Goal: Task Accomplishment & Management: Complete application form

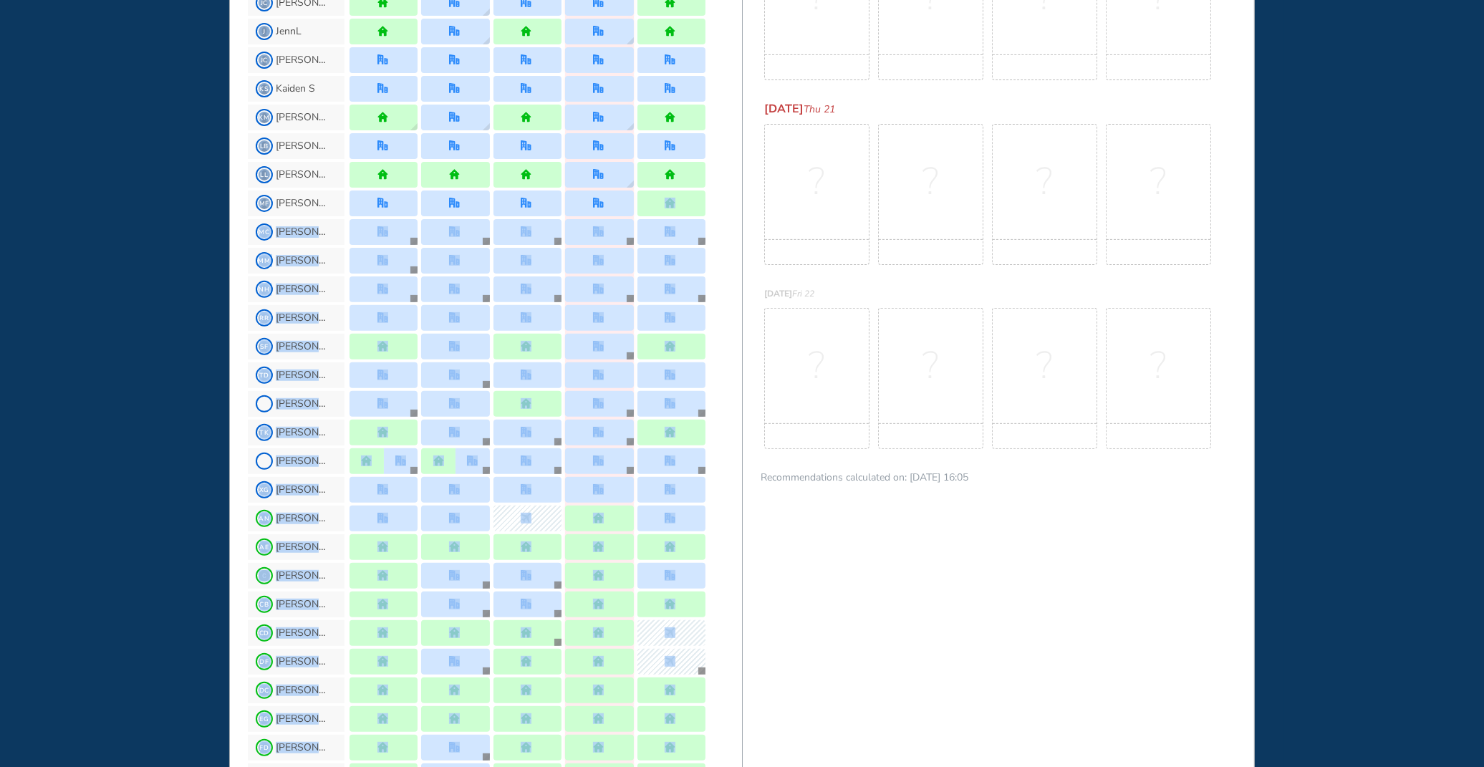
drag, startPoint x: 739, startPoint y: 757, endPoint x: 729, endPoint y: 571, distance: 185.8
click at [741, 756] on section "JL Me AB [PERSON_NAME] K CP [PERSON_NAME] P DH [PERSON_NAME] ET [PERSON_NAME] T…" at bounding box center [495, 472] width 494 height 1654
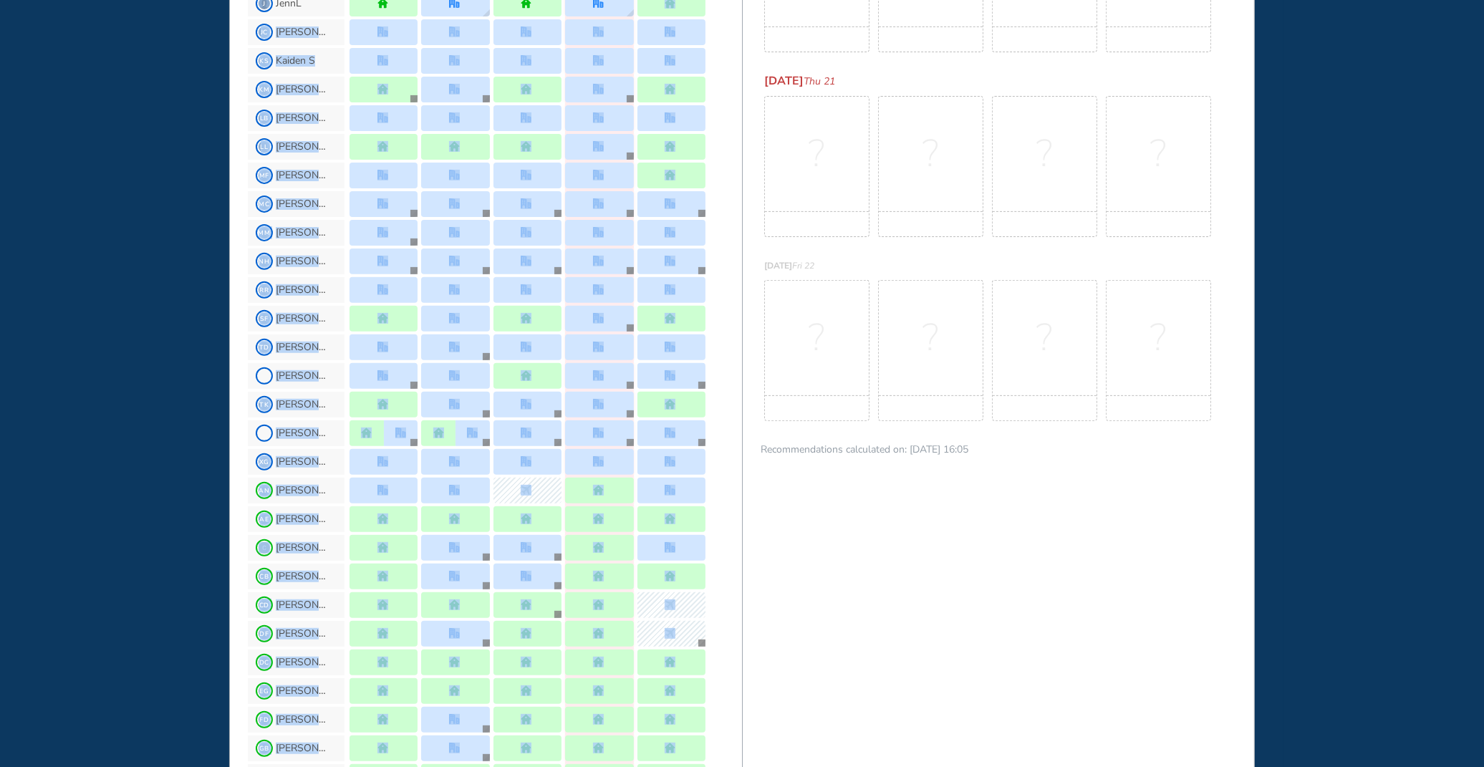
drag, startPoint x: 742, startPoint y: 3, endPoint x: 741, endPoint y: -9, distance: 12.2
click at [741, 0] on html "WHO'S WHERE WHEN MY WORK INITIATIVES 128 JL New! NOTIFICATIONS All Location Tas…" at bounding box center [742, 383] width 1484 height 767
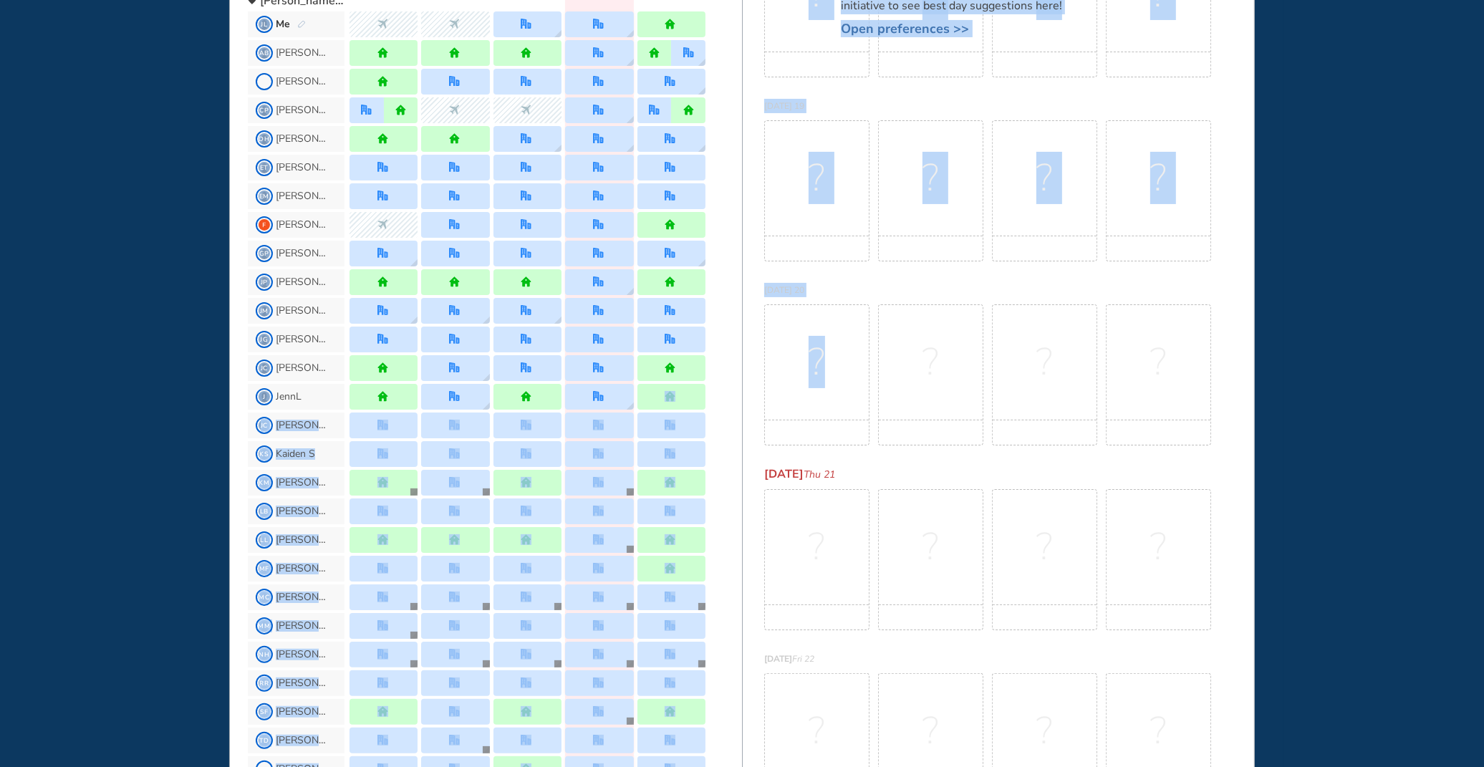
scroll to position [115, 0]
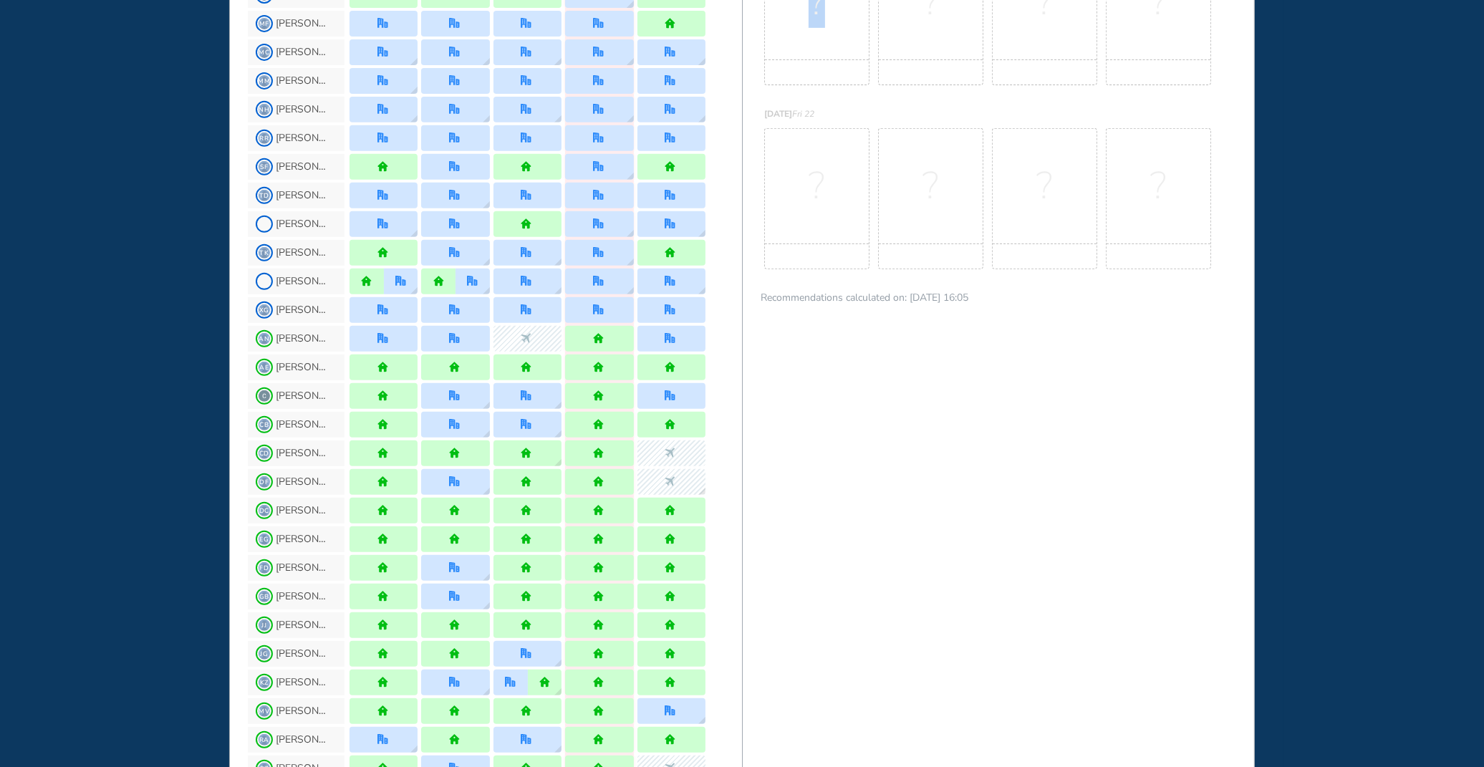
drag, startPoint x: 745, startPoint y: 681, endPoint x: 740, endPoint y: 769, distance: 88.3
click at [740, 767] on html "WHO'S WHERE WHEN MY WORK INITIATIVES 128 JL New! NOTIFICATIONS All Location Tas…" at bounding box center [742, 383] width 1484 height 767
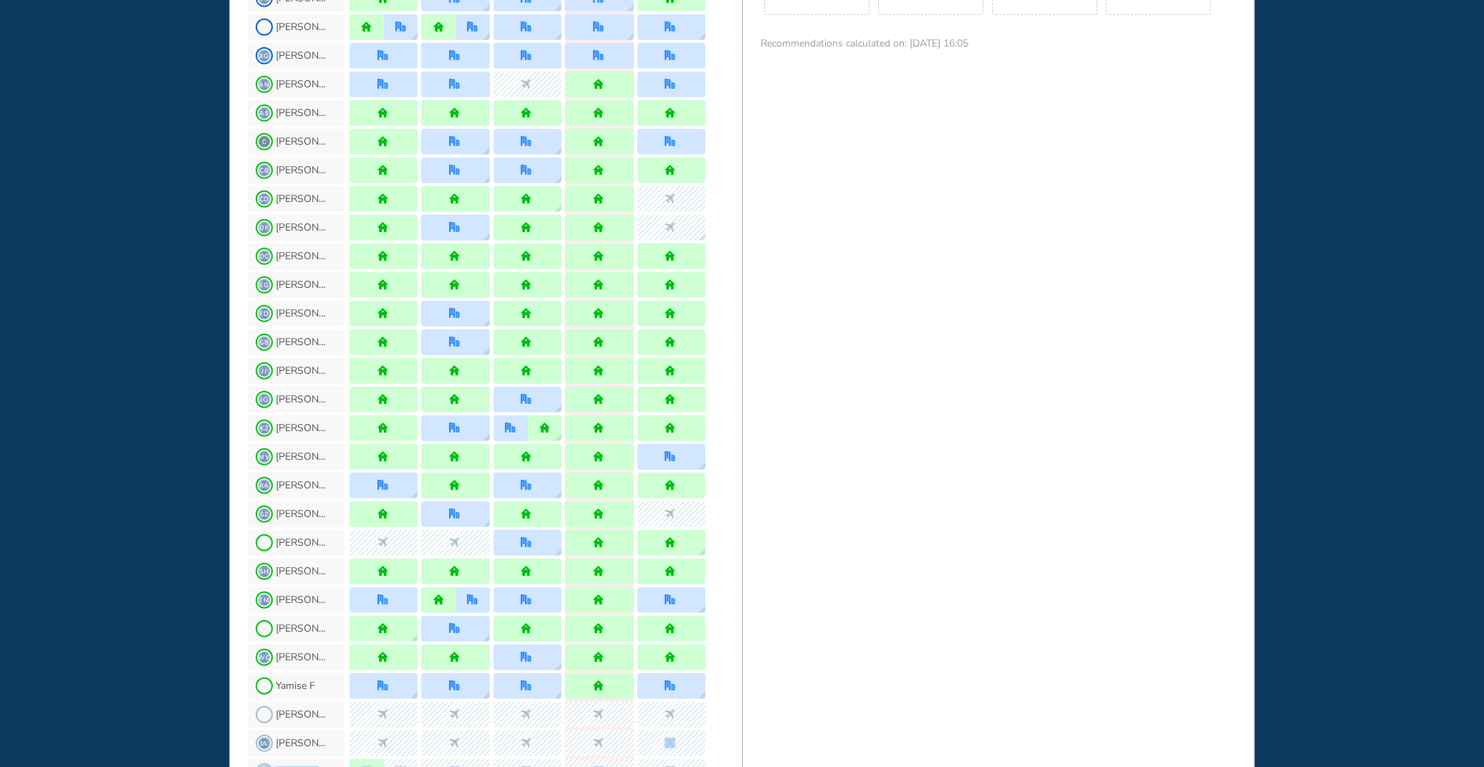
drag, startPoint x: 747, startPoint y: 754, endPoint x: 740, endPoint y: 758, distance: 8.4
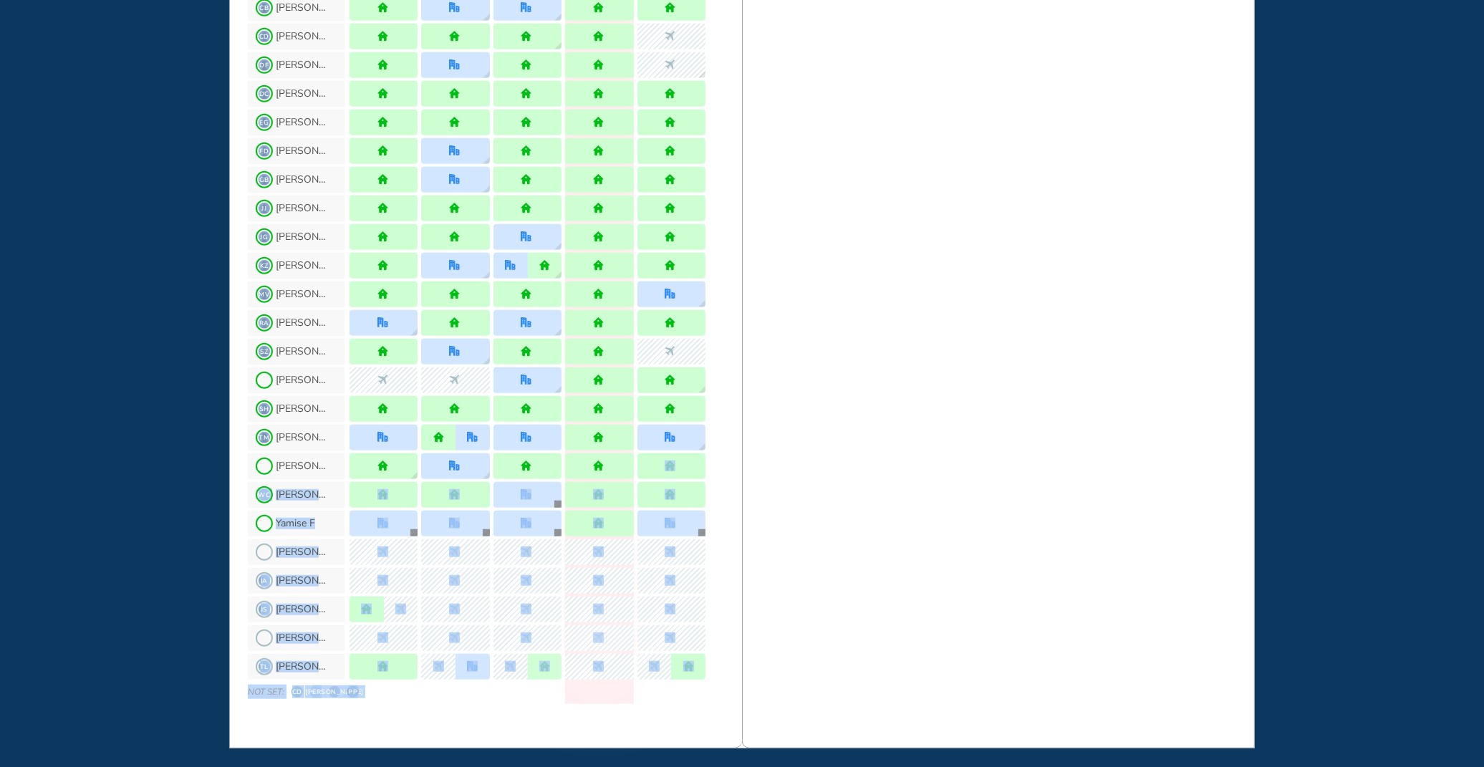
scroll to position [1155, 0]
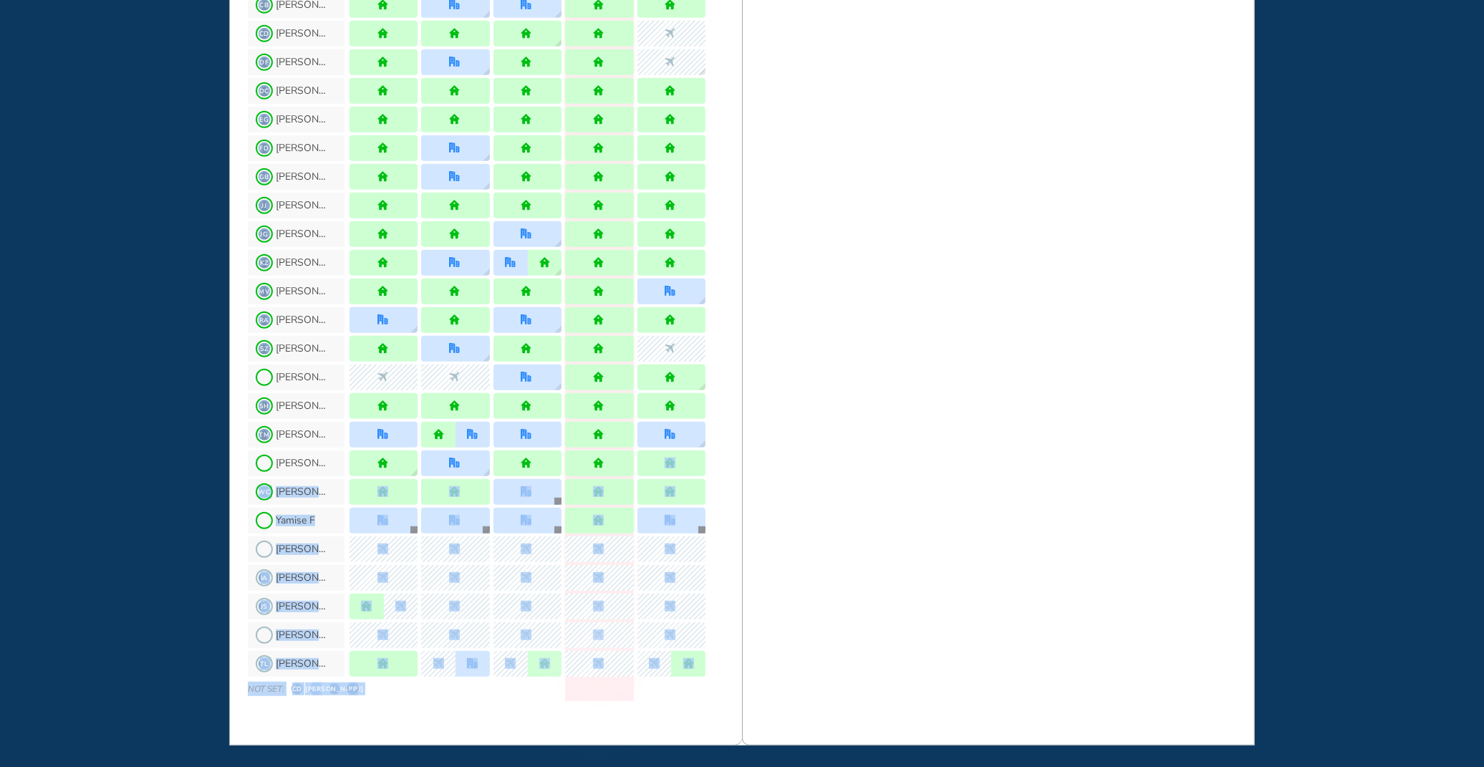
drag, startPoint x: 739, startPoint y: 625, endPoint x: 739, endPoint y: 762, distance: 136.8
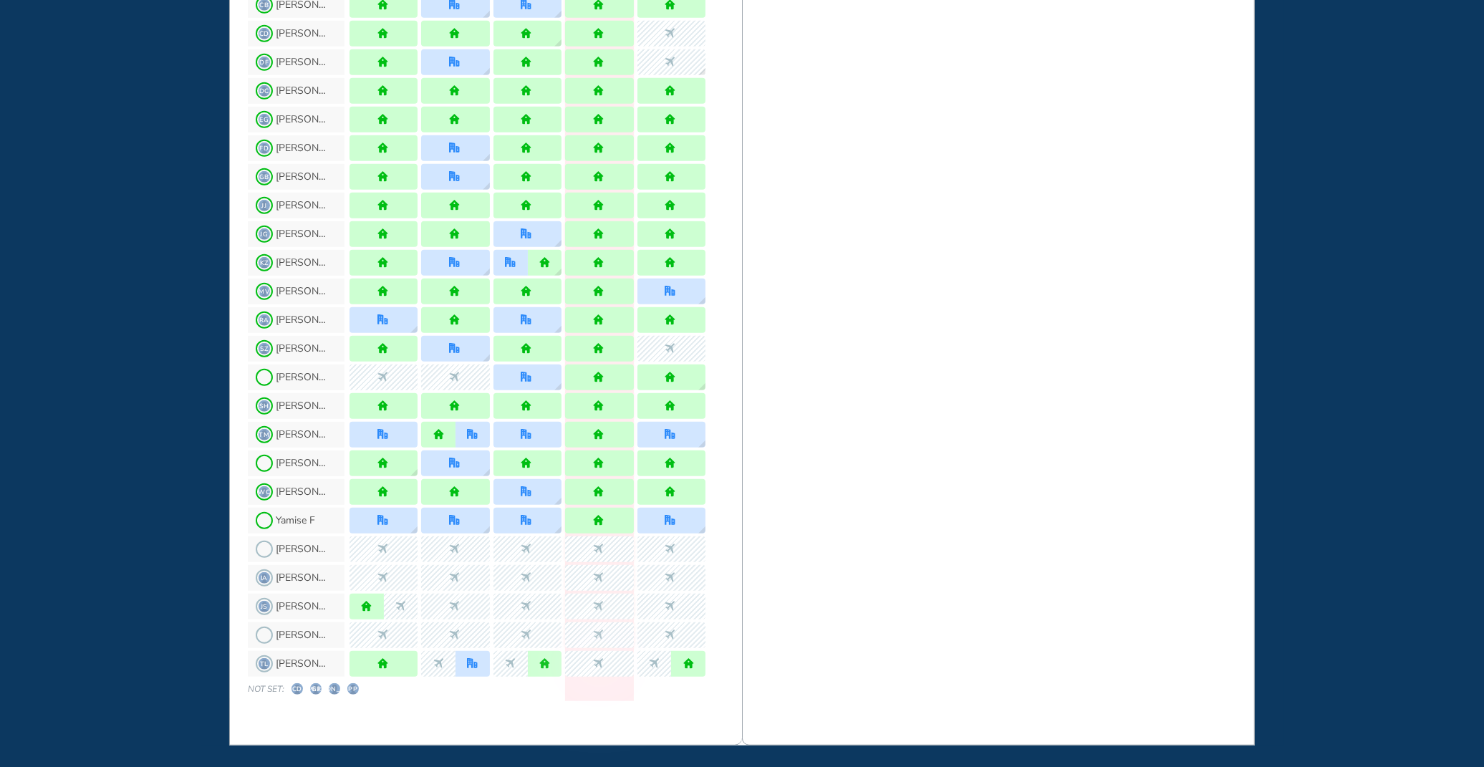
drag, startPoint x: 743, startPoint y: 732, endPoint x: 905, endPoint y: 539, distance: 251.7
drag, startPoint x: 739, startPoint y: 4, endPoint x: 739, endPoint y: -6, distance: 9.3
click at [739, 0] on html "WHO'S WHERE WHEN MY WORK INITIATIVES 128 JL New! NOTIFICATIONS All Location Tas…" at bounding box center [742, 383] width 1484 height 767
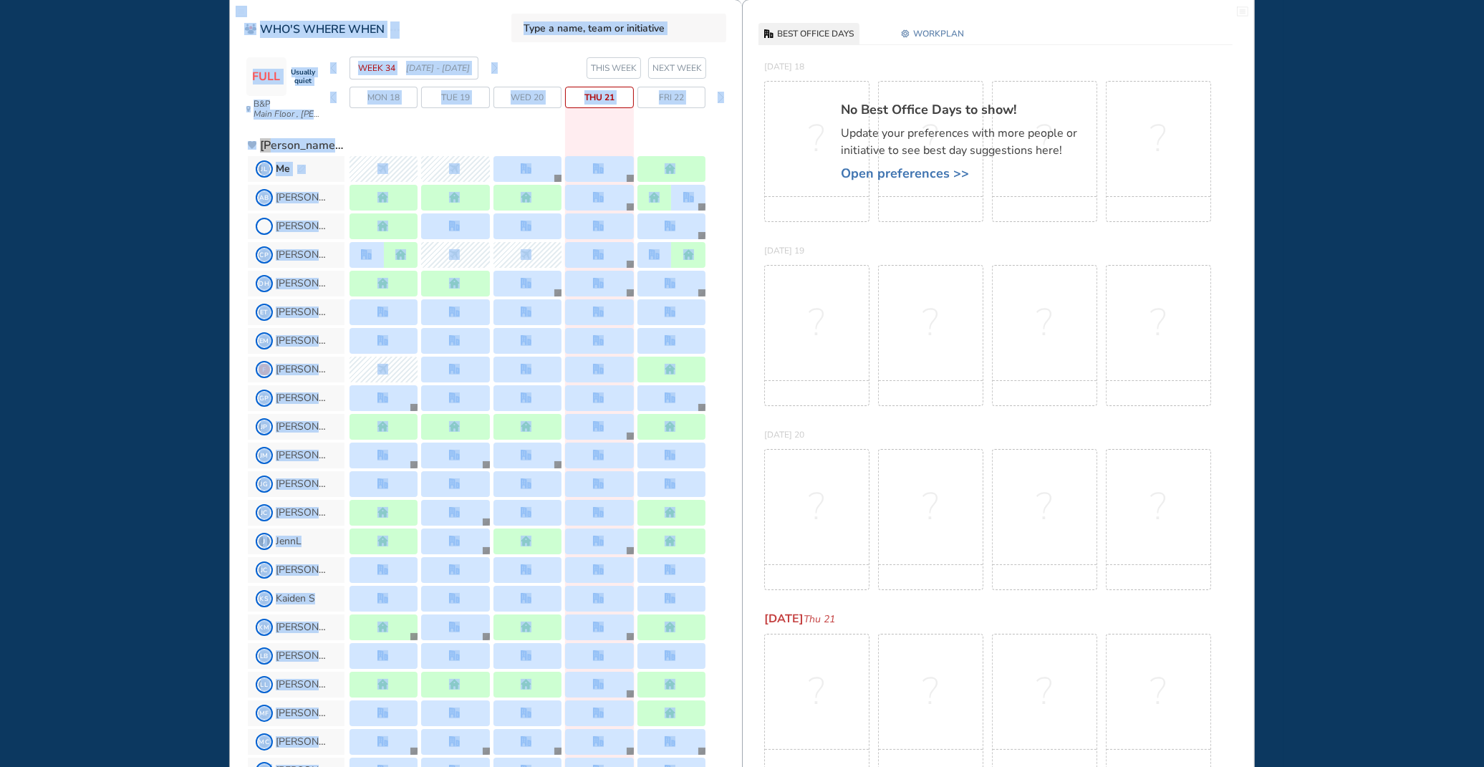
scroll to position [0, 0]
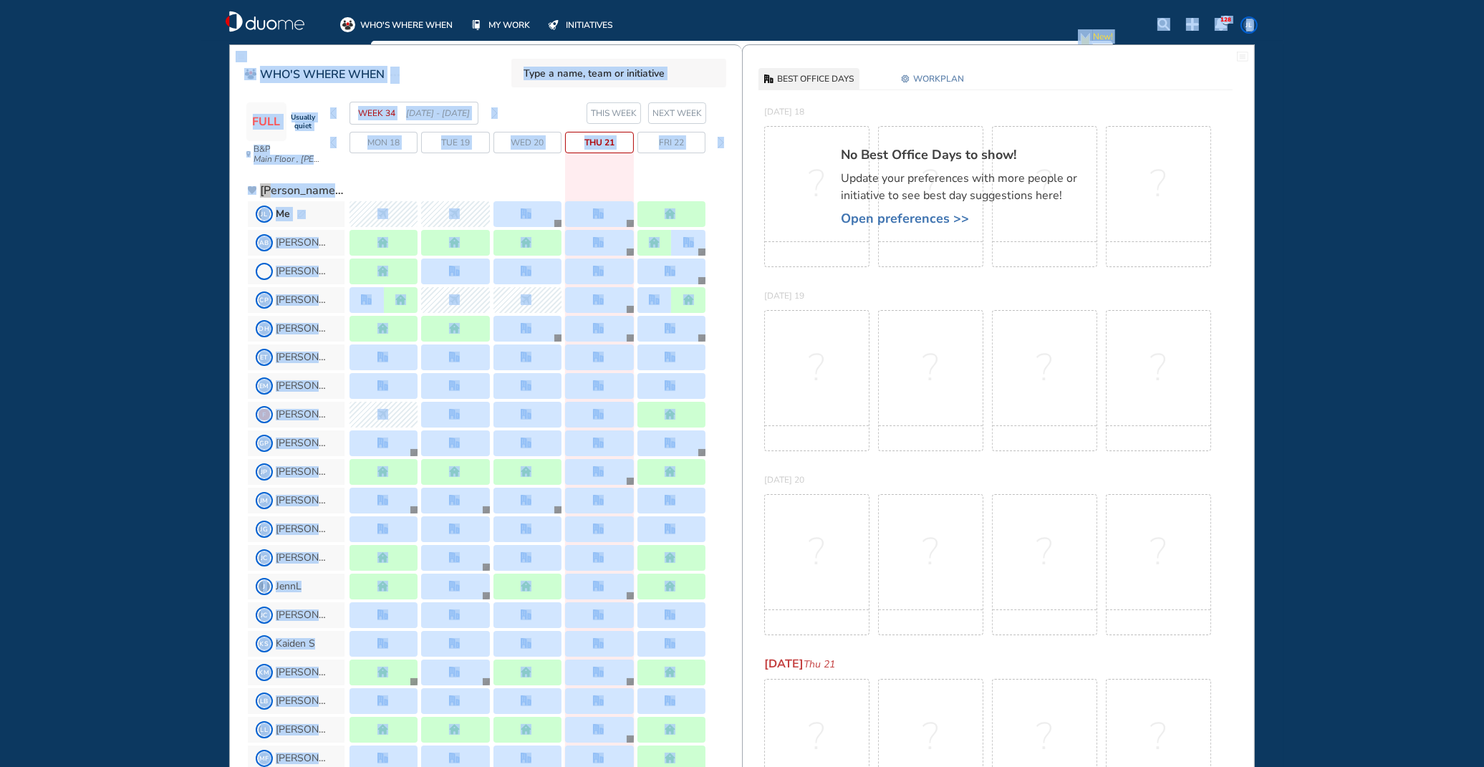
drag, startPoint x: 740, startPoint y: 297, endPoint x: 744, endPoint y: -3, distance: 299.5
click at [744, 0] on html "WHO'S WHERE WHEN MY WORK INITIATIVES 128 JL New! NOTIFICATIONS All Location Tas…" at bounding box center [742, 383] width 1484 height 767
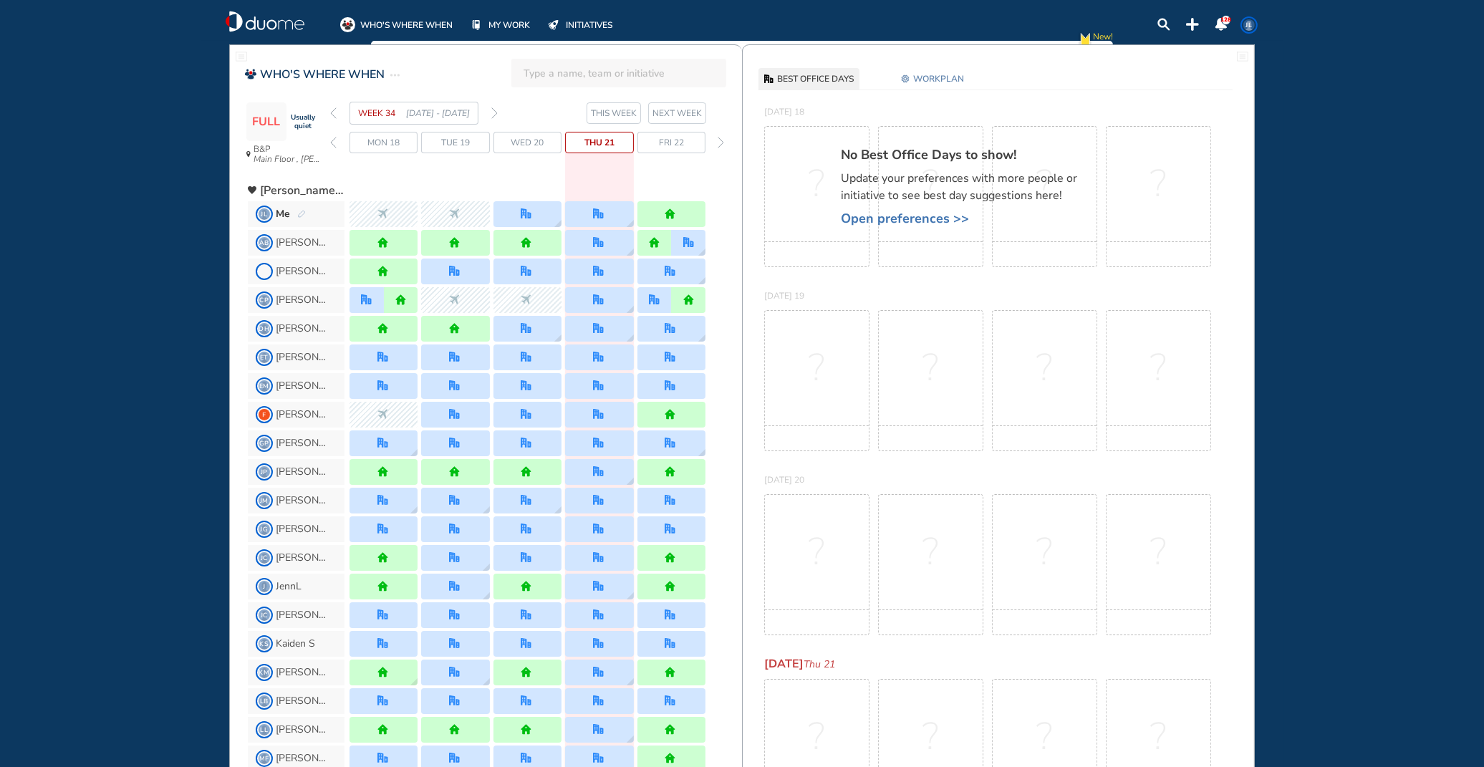
click at [884, 574] on div "?" at bounding box center [930, 564] width 105 height 141
click at [673, 109] on span "NEXT WEEK" at bounding box center [677, 113] width 49 height 14
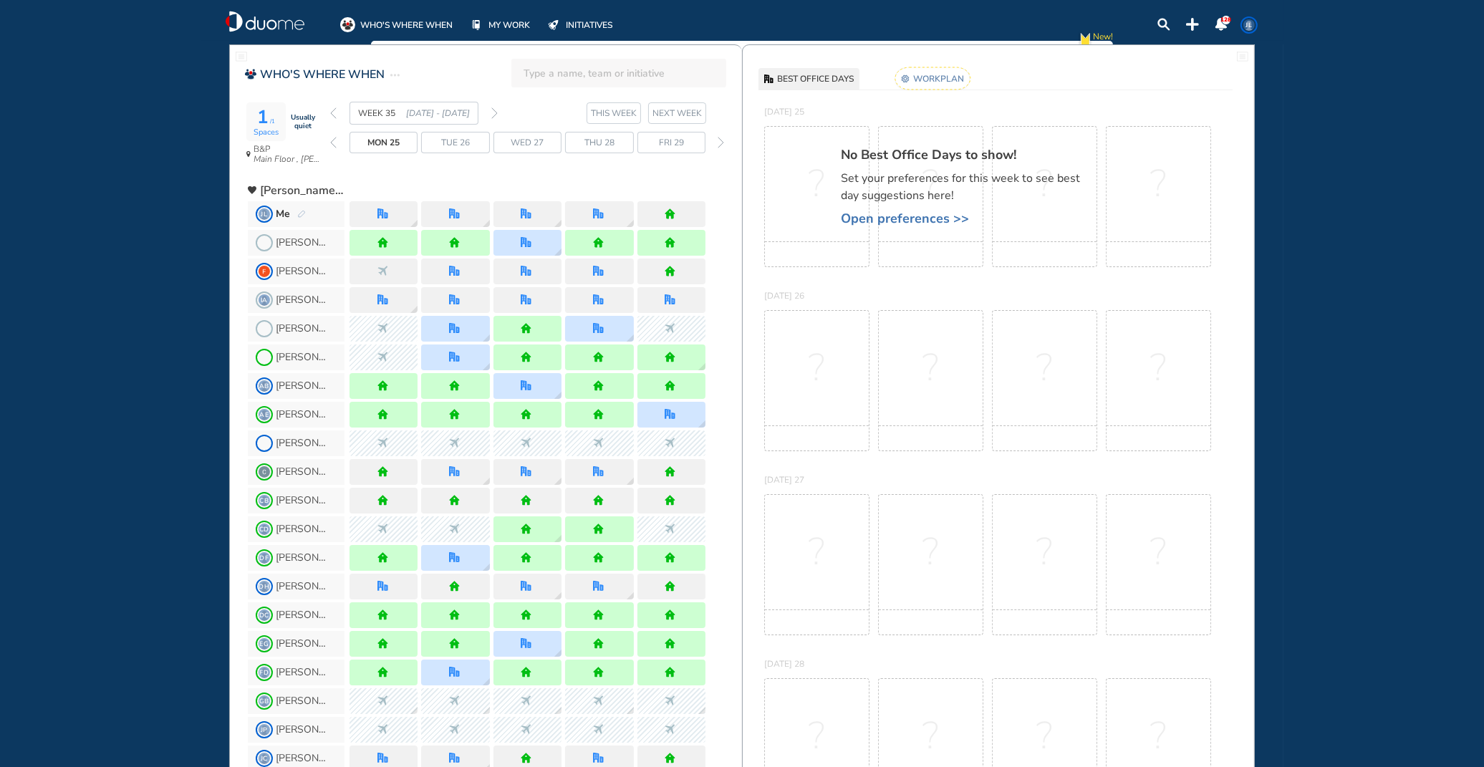
click at [301, 211] on img "pen-edit" at bounding box center [301, 214] width 9 height 9
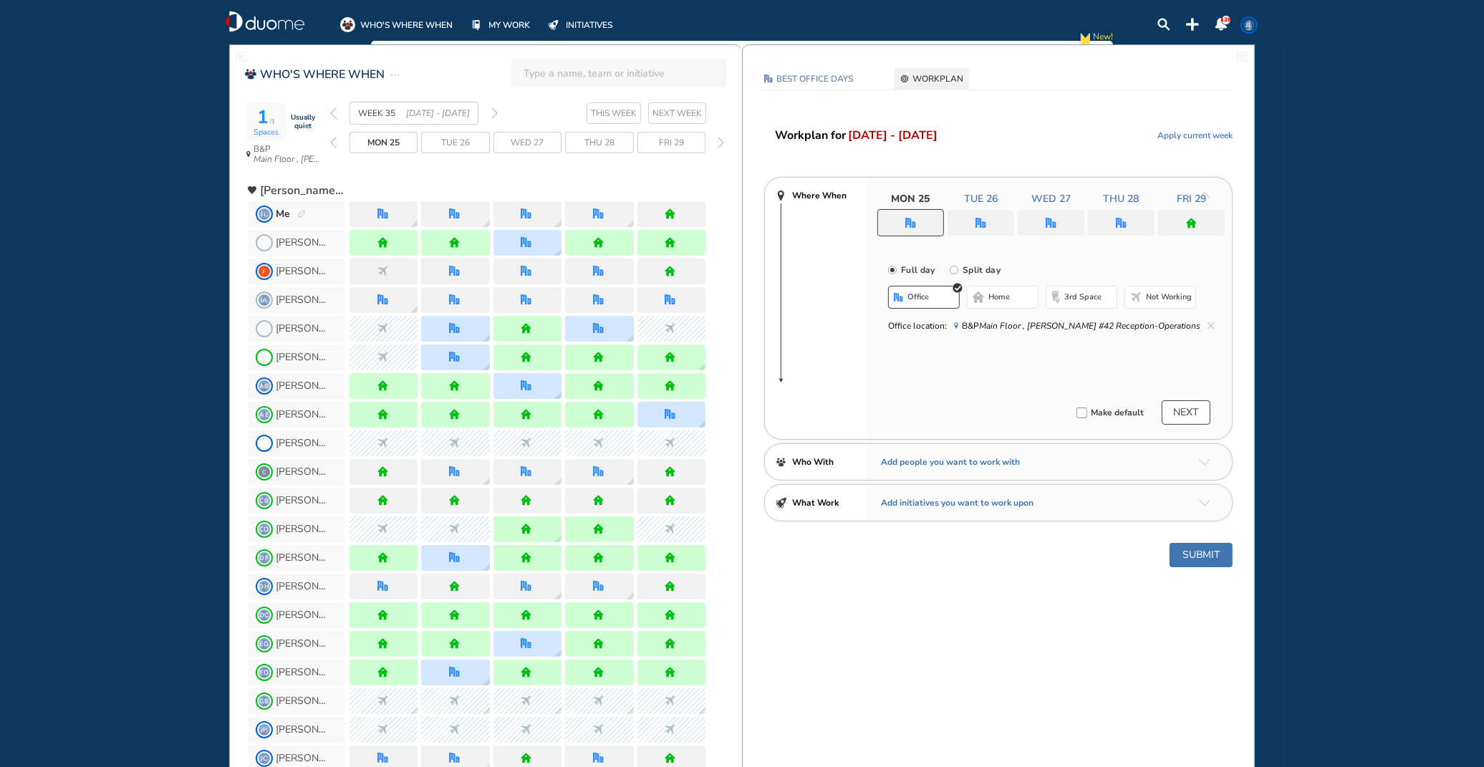
click at [1208, 550] on button "Submit" at bounding box center [1201, 555] width 63 height 24
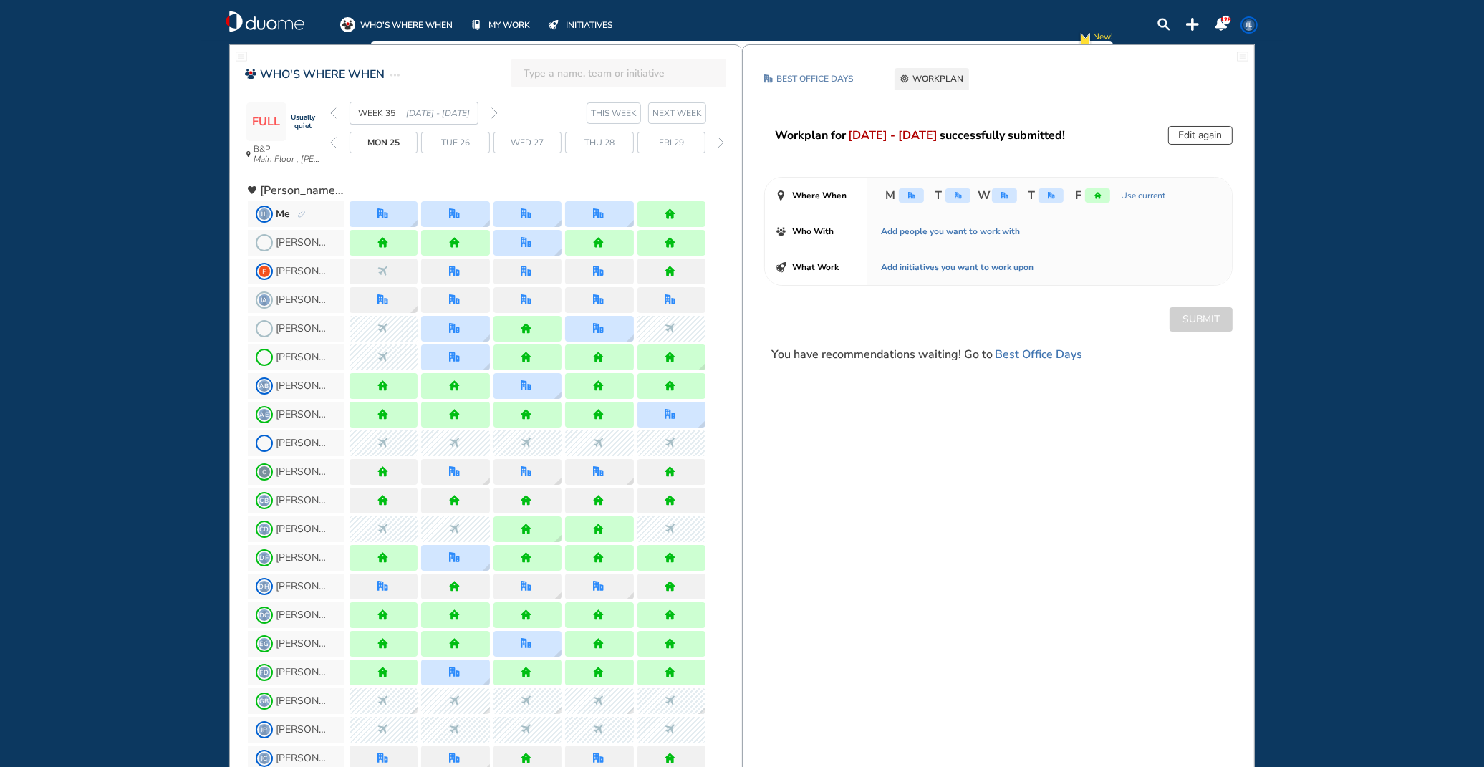
click at [666, 112] on span "NEXT WEEK" at bounding box center [677, 113] width 49 height 14
click at [719, 143] on img "forward day" at bounding box center [721, 142] width 6 height 11
